Goal: Book appointment/travel/reservation

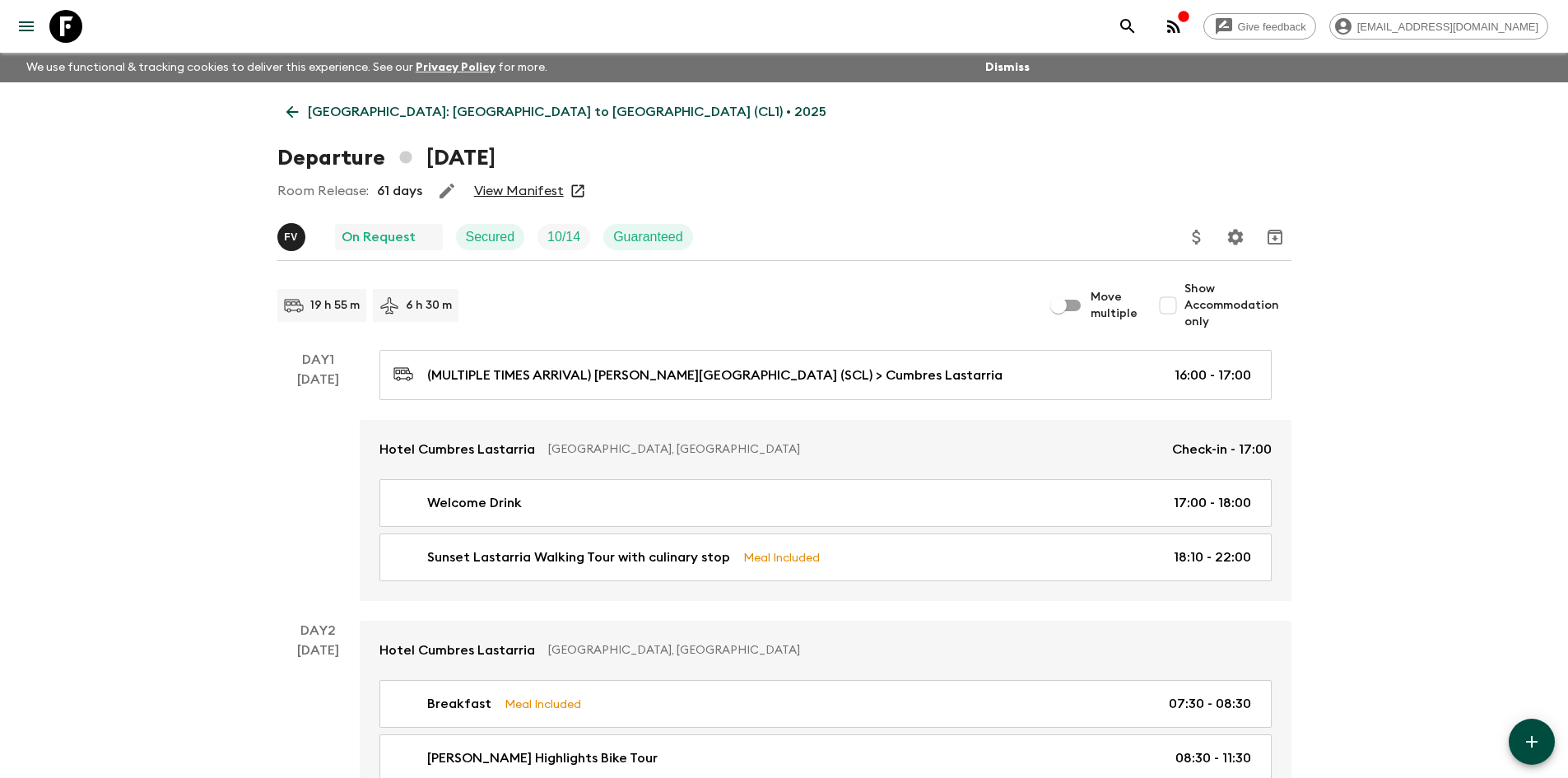
click at [316, 108] on p "[GEOGRAPHIC_DATA]: [GEOGRAPHIC_DATA] to [GEOGRAPHIC_DATA] (CL1) • 2025" at bounding box center [567, 112] width 519 height 20
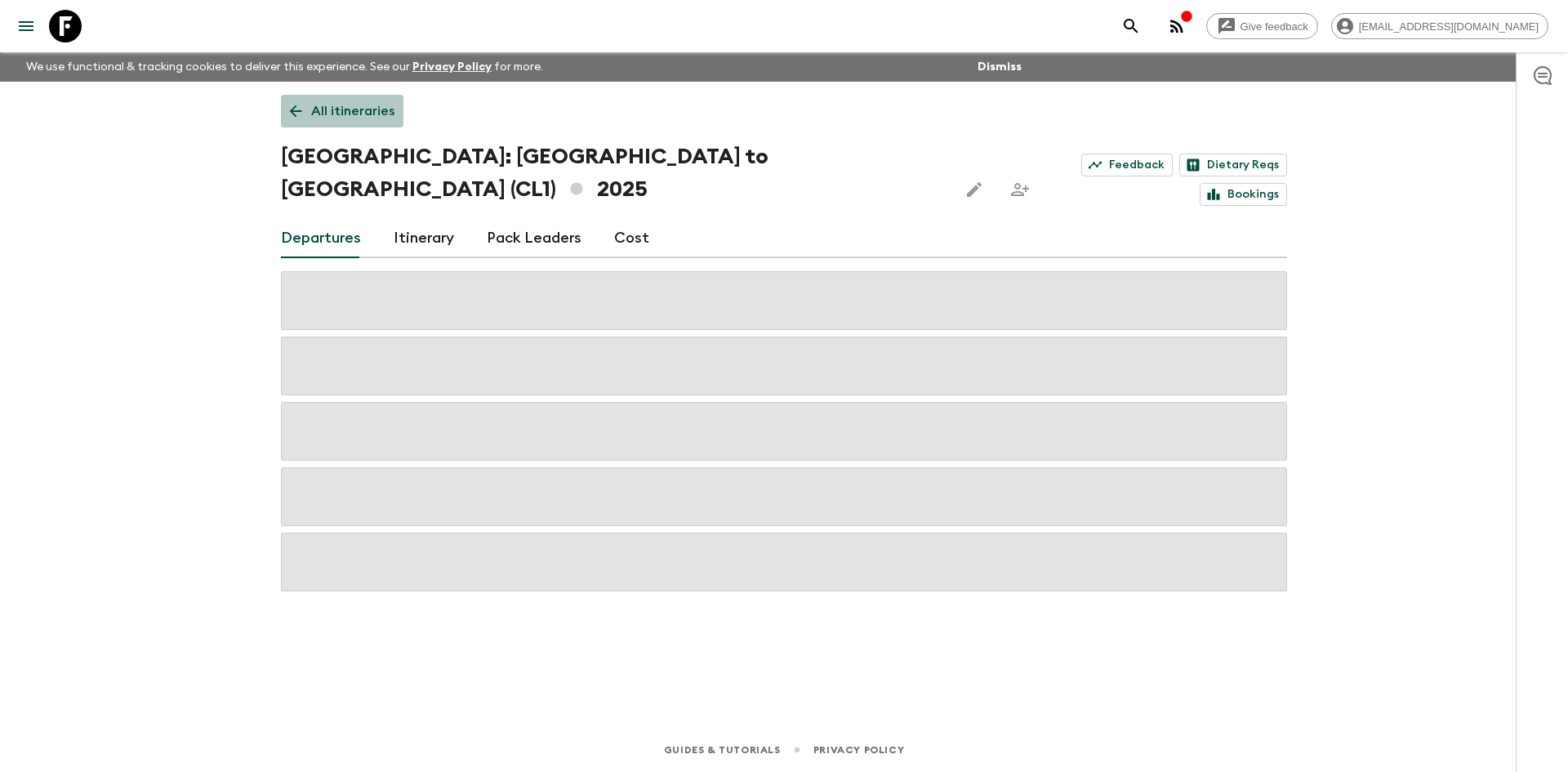
click at [366, 117] on p "All itineraries" at bounding box center [352, 111] width 83 height 19
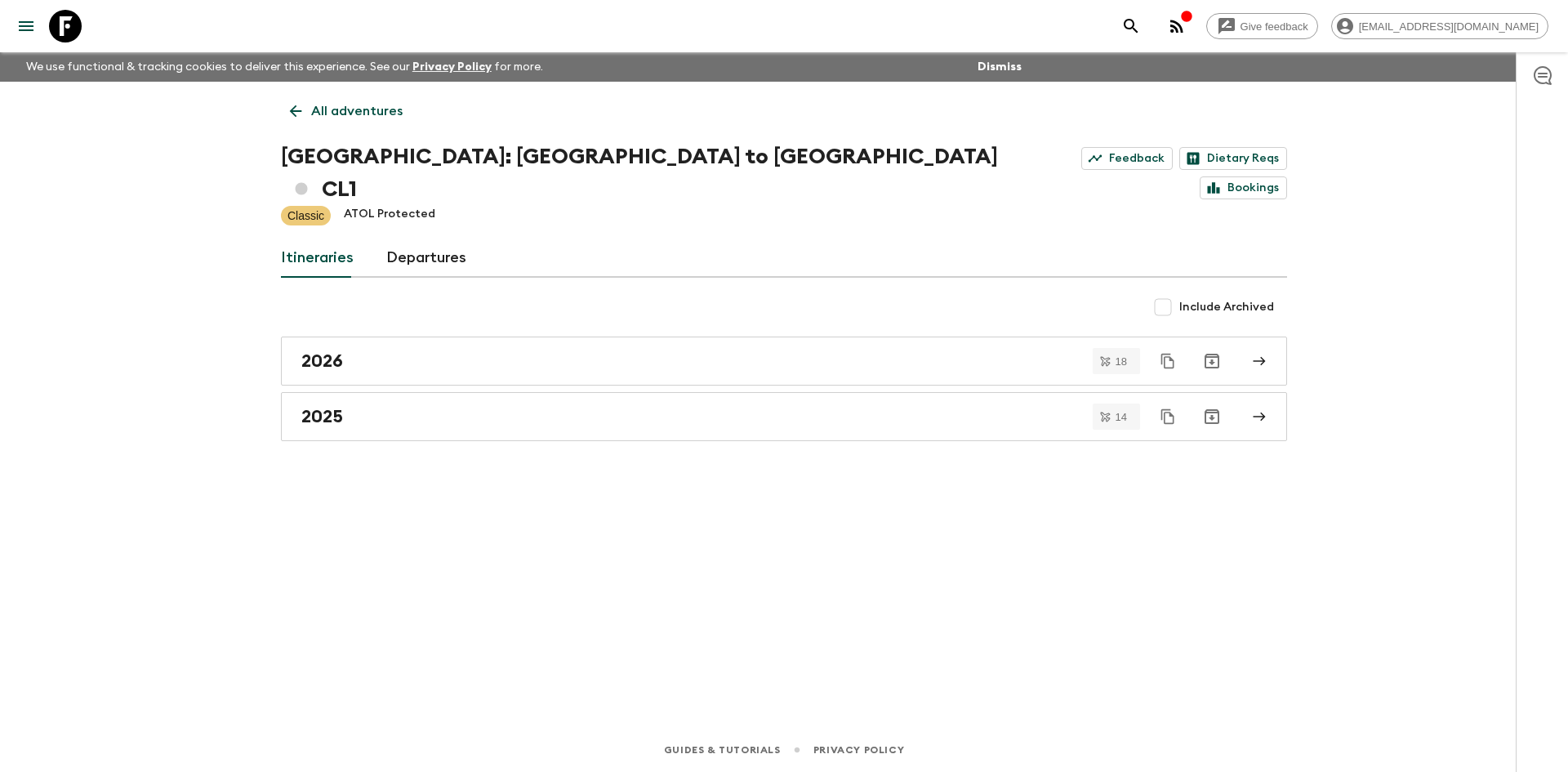
click at [377, 353] on div "2026 18 2025 14" at bounding box center [784, 389] width 1006 height 104
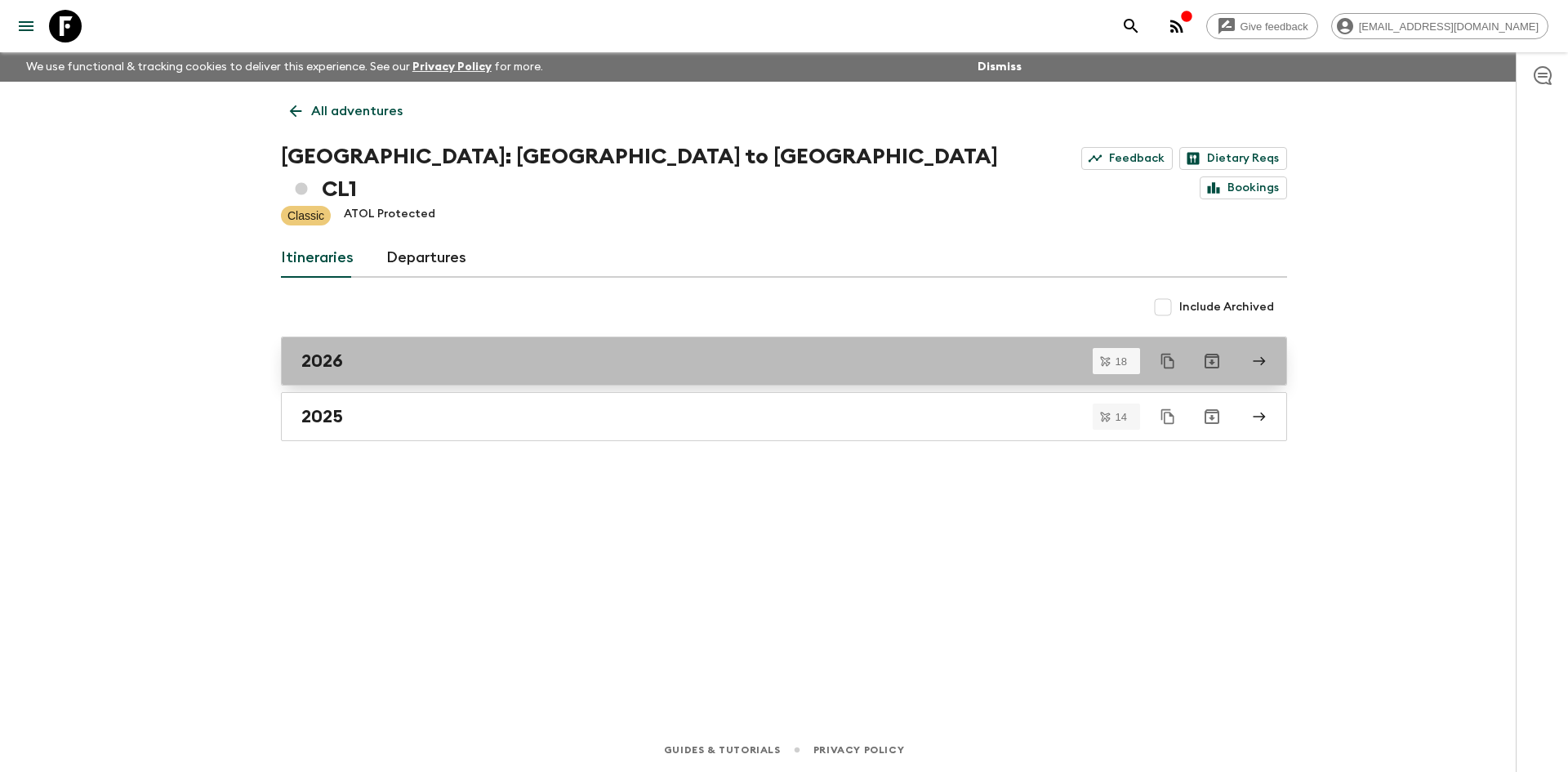
click at [376, 350] on link "2026" at bounding box center [784, 360] width 1006 height 49
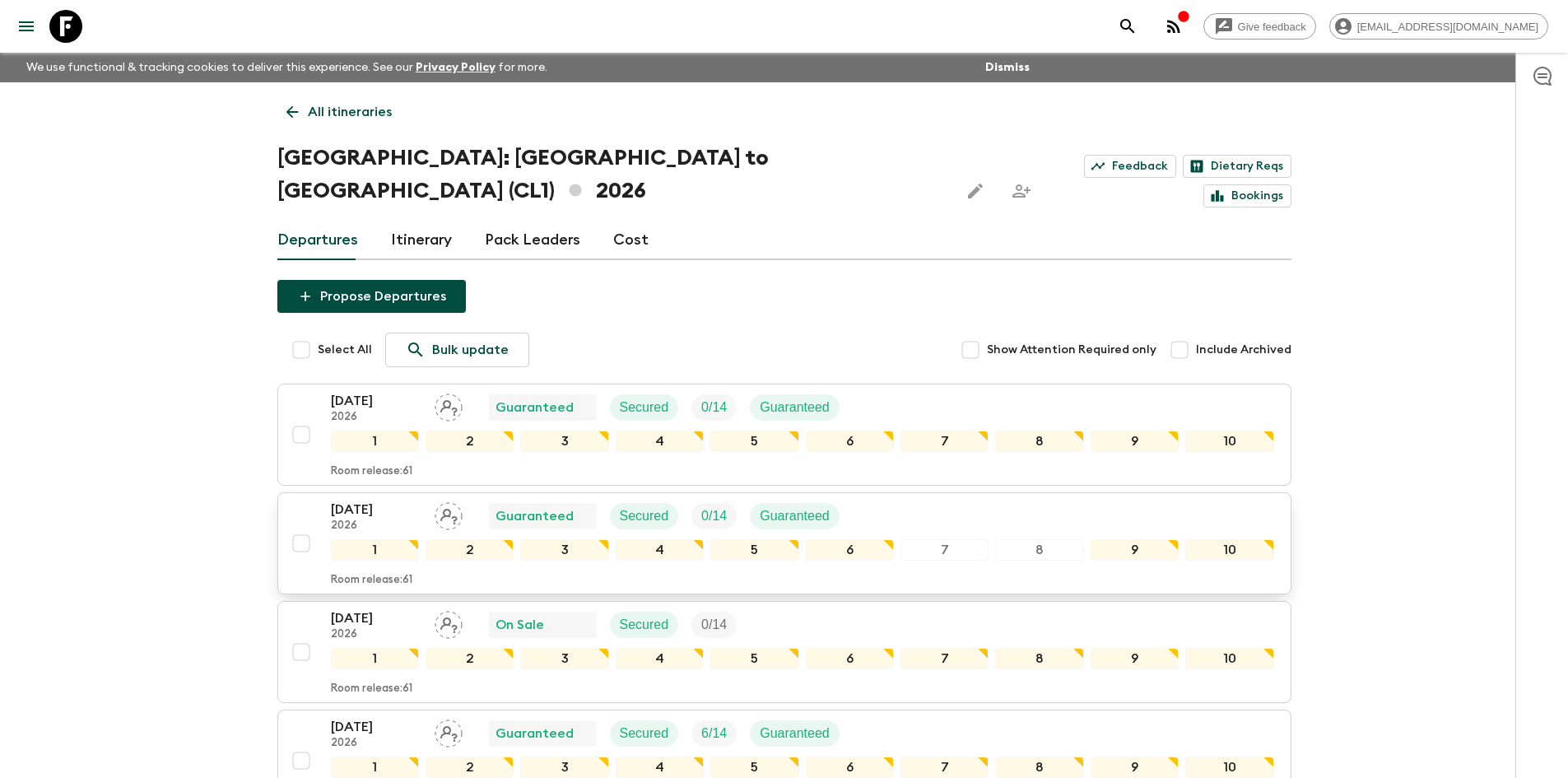
click at [394, 519] on p "2026" at bounding box center [376, 526] width 90 height 13
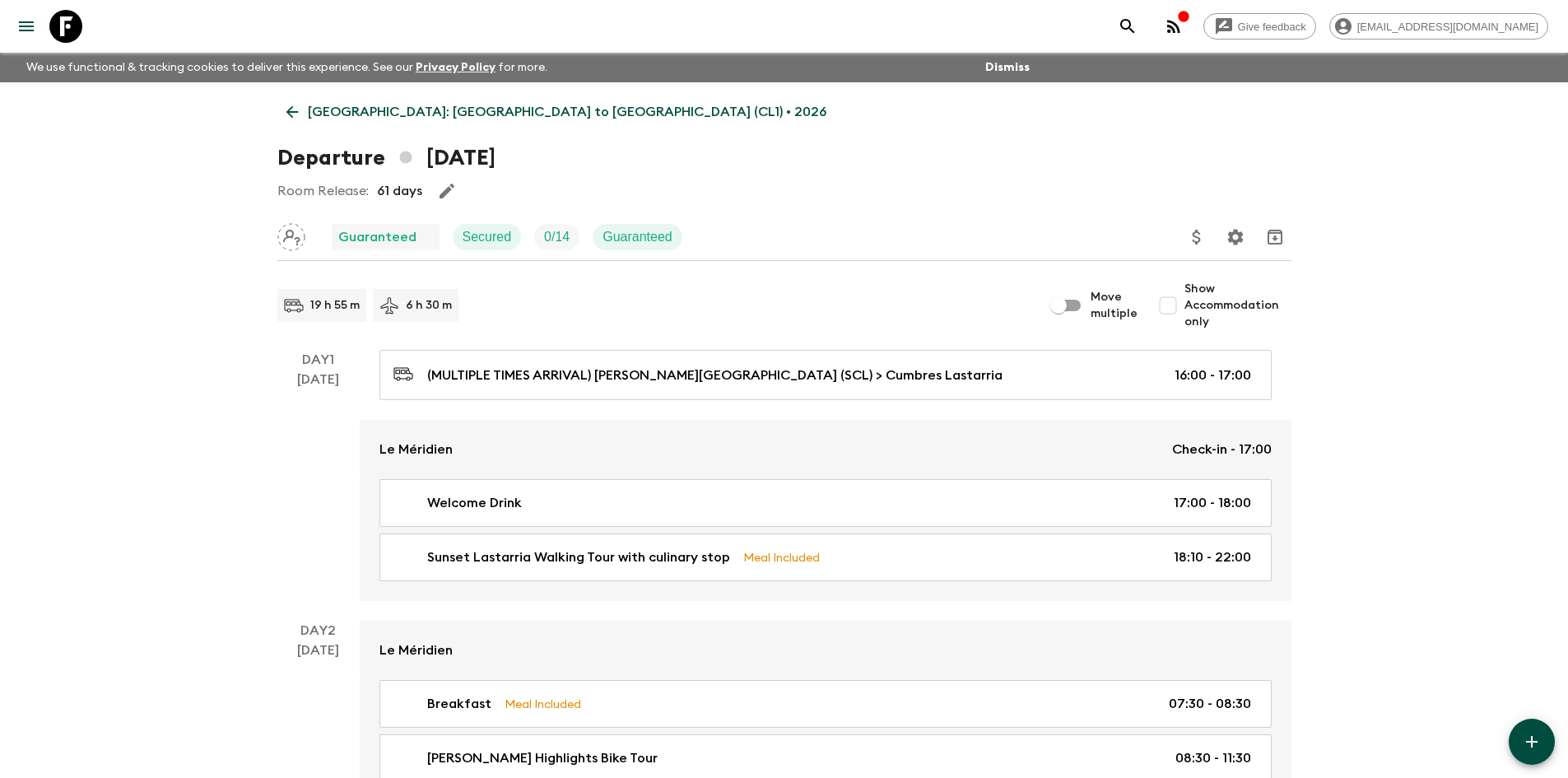
click at [356, 117] on p "[GEOGRAPHIC_DATA]: [GEOGRAPHIC_DATA] to [GEOGRAPHIC_DATA] (CL1) • 2026" at bounding box center [567, 112] width 519 height 20
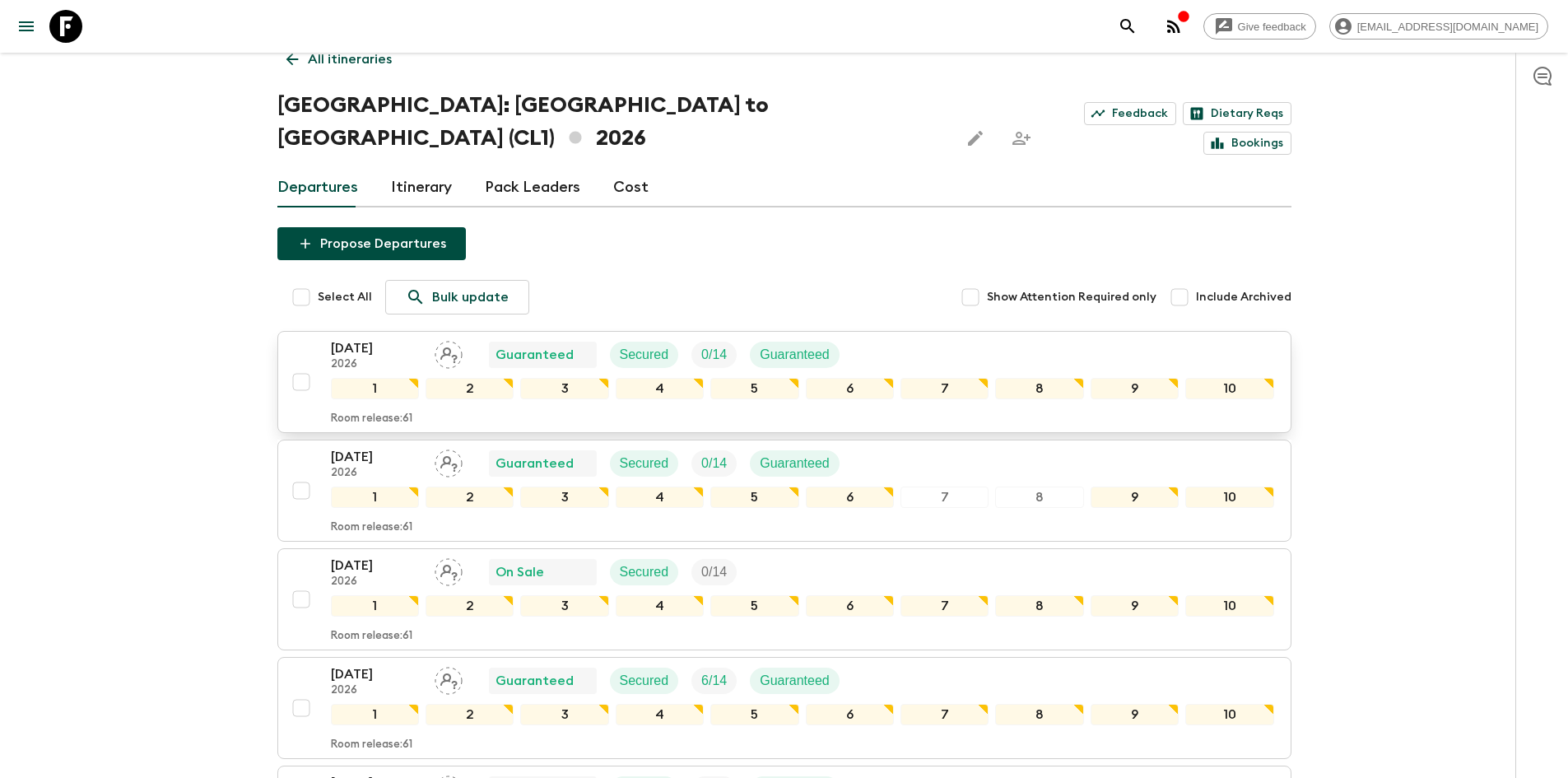
scroll to position [82, 0]
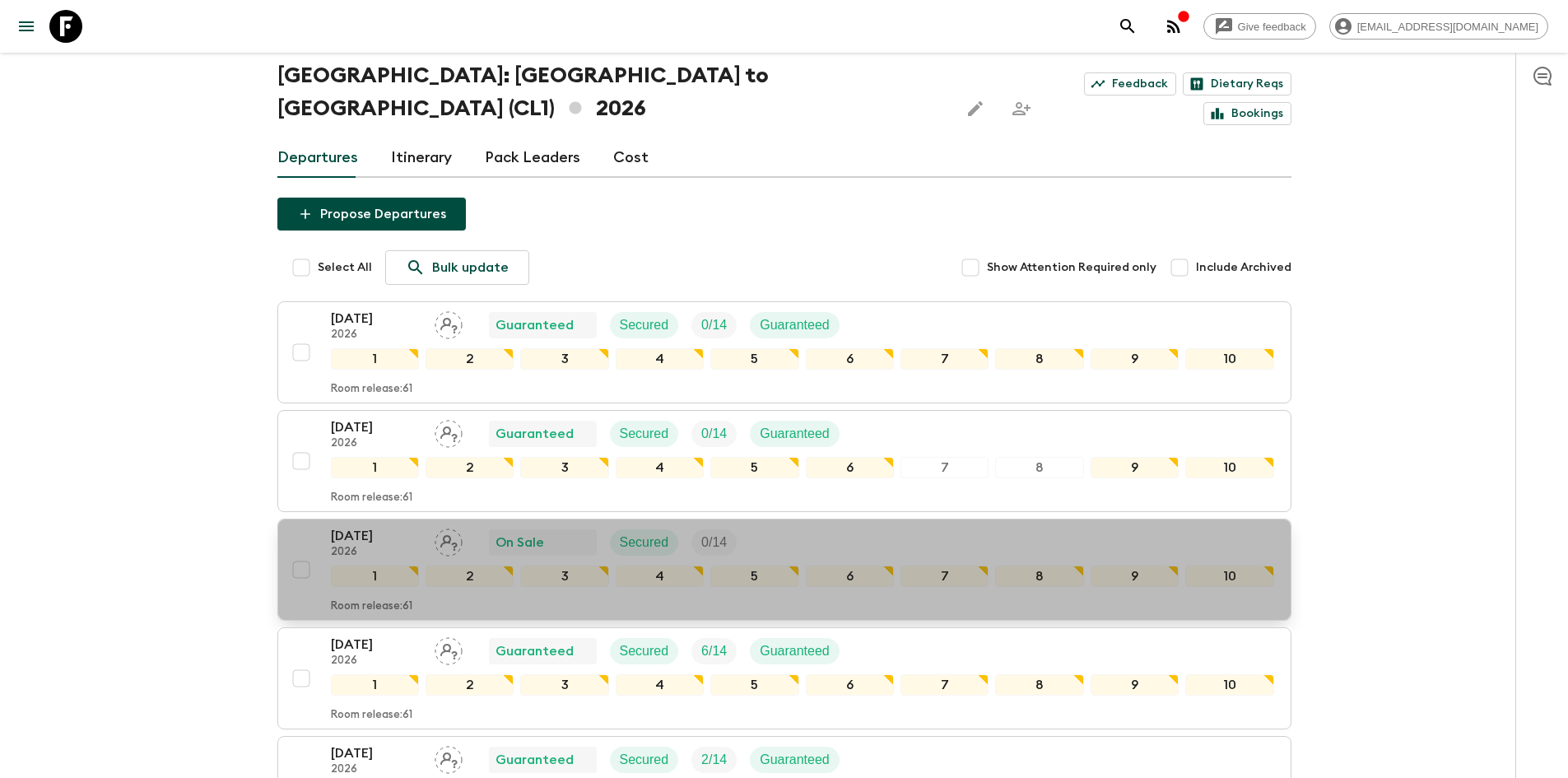
click at [375, 546] on p "2026" at bounding box center [376, 552] width 90 height 13
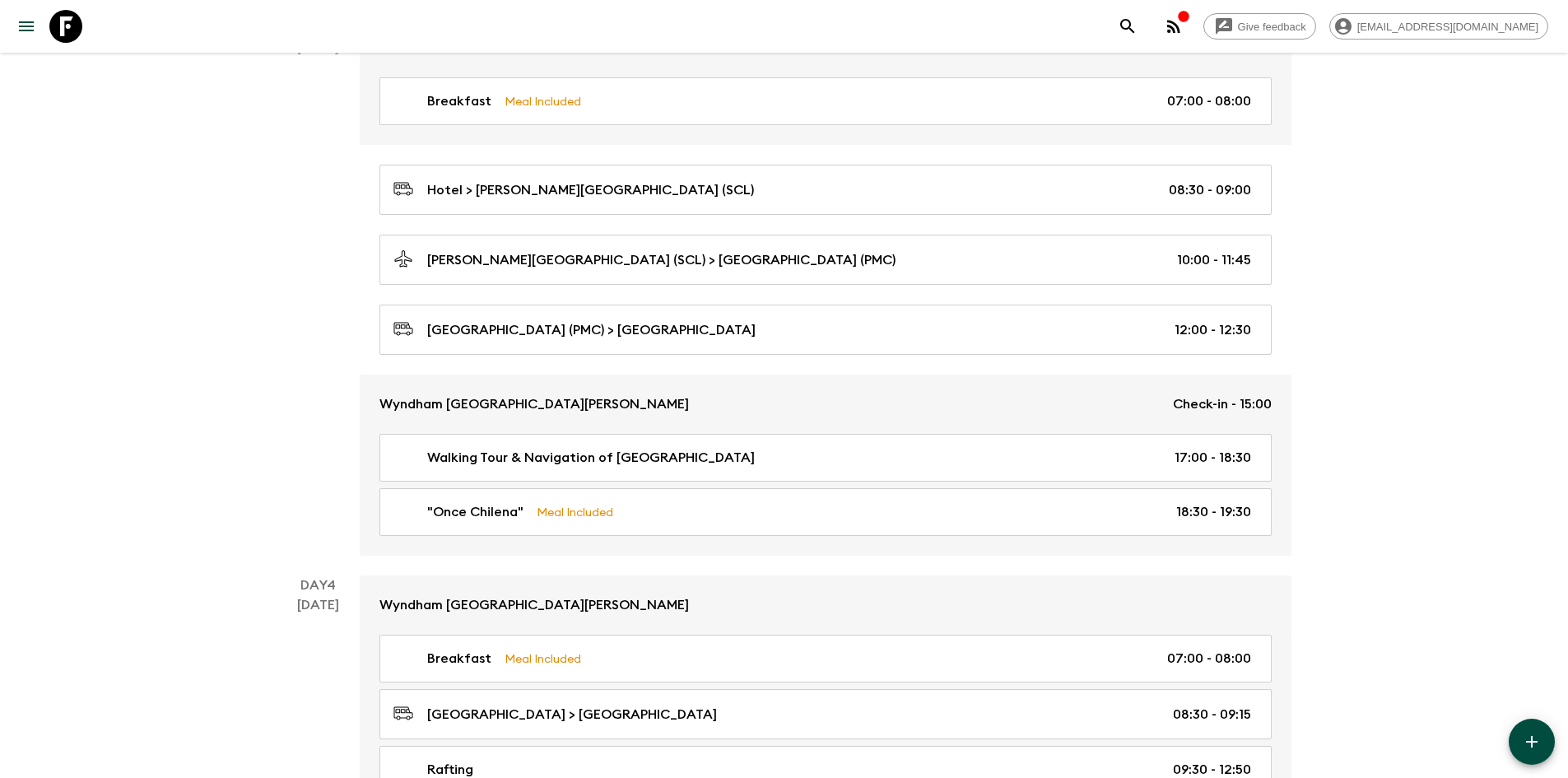
scroll to position [823, 0]
